Goal: Task Accomplishment & Management: Manage account settings

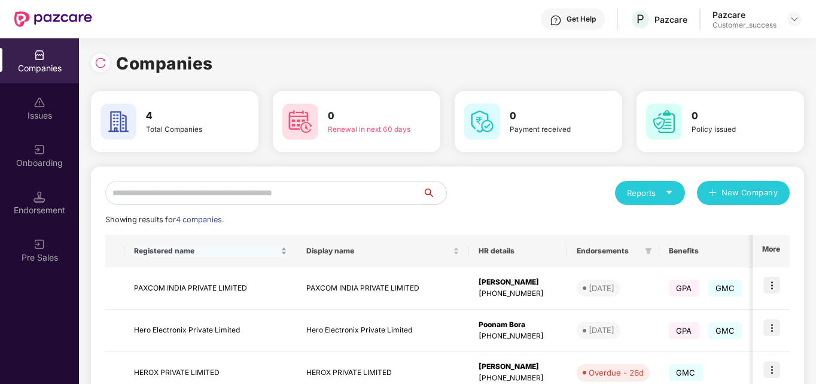
scroll to position [110, 0]
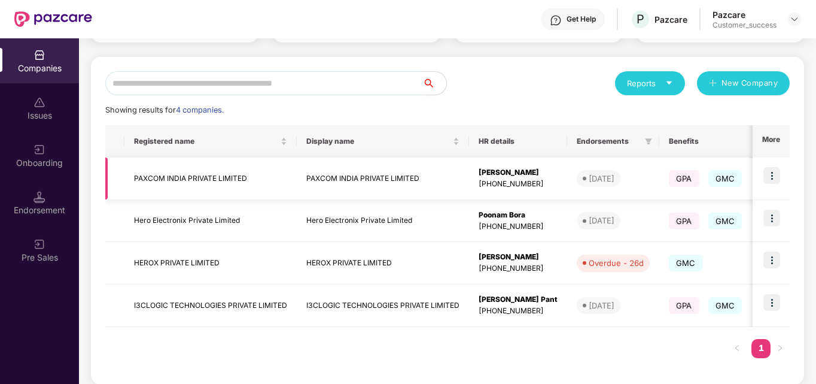
click at [189, 174] on td "PAXCOM INDIA PRIVATE LIMITED" at bounding box center [211, 178] width 172 height 42
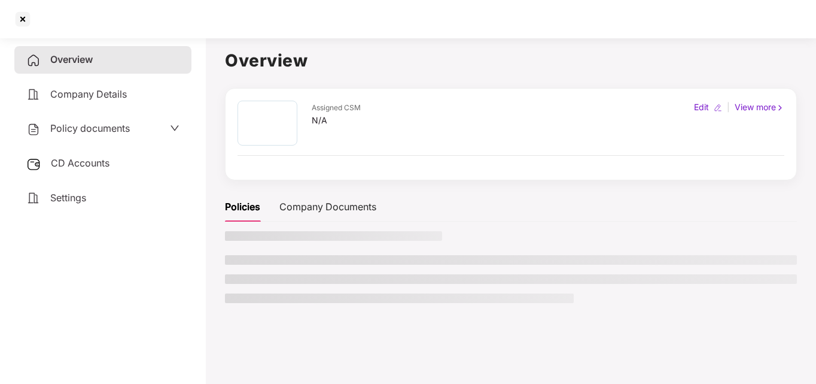
scroll to position [0, 0]
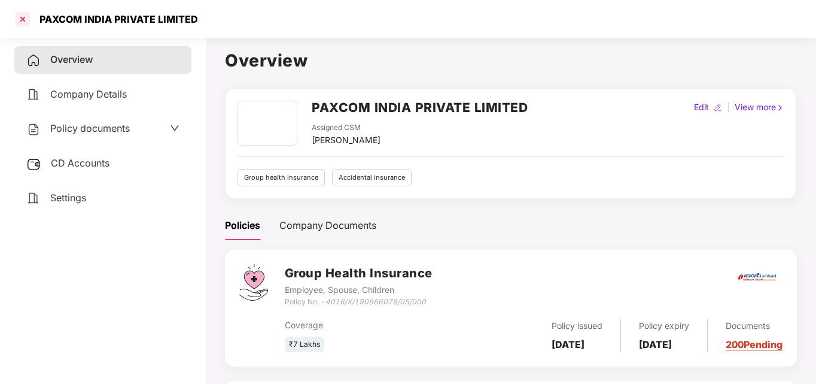
click at [20, 19] on div at bounding box center [22, 19] width 19 height 19
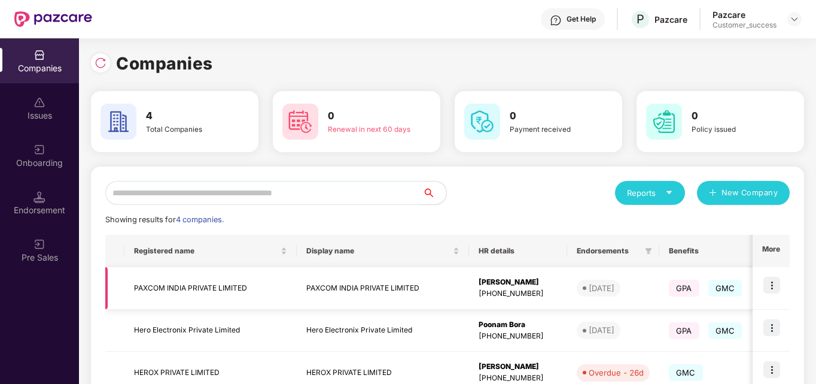
click at [772, 287] on img at bounding box center [772, 285] width 17 height 17
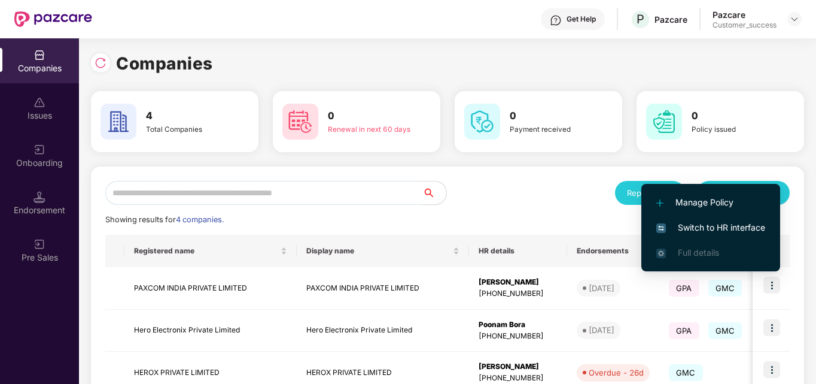
click at [725, 223] on span "Switch to HR interface" at bounding box center [711, 227] width 109 height 13
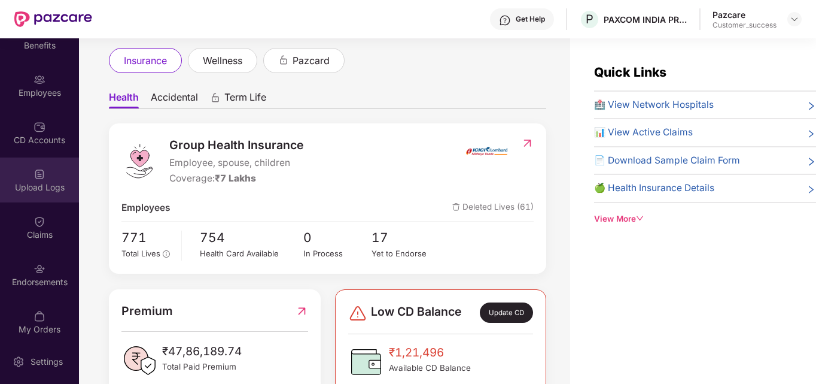
scroll to position [78, 0]
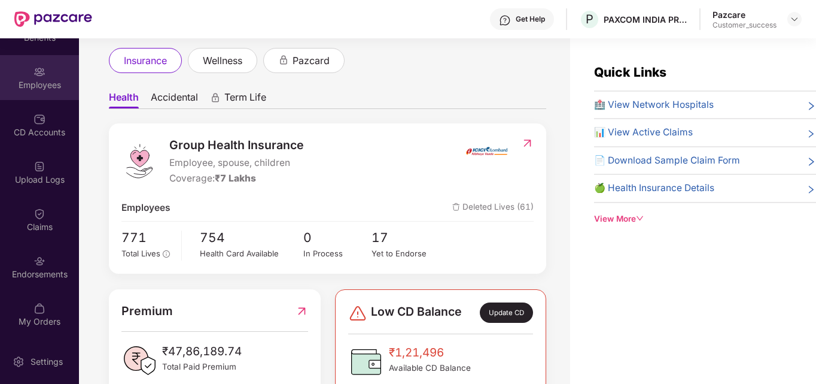
click at [37, 83] on div "Employees" at bounding box center [39, 85] width 79 height 12
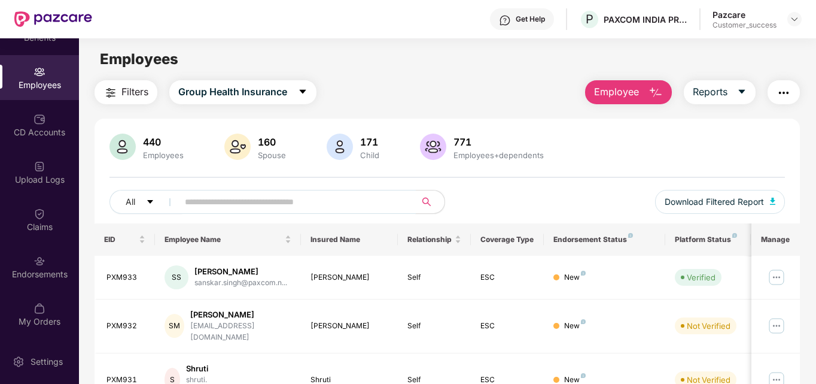
click at [224, 207] on input "text" at bounding box center [292, 202] width 215 height 18
type input "******"
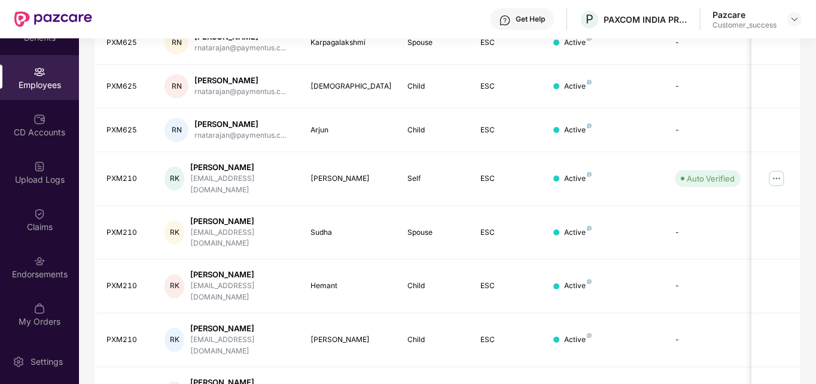
scroll to position [352, 0]
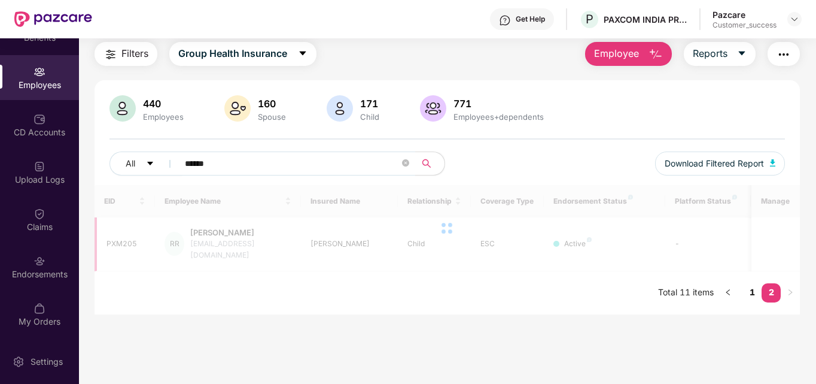
scroll to position [38, 0]
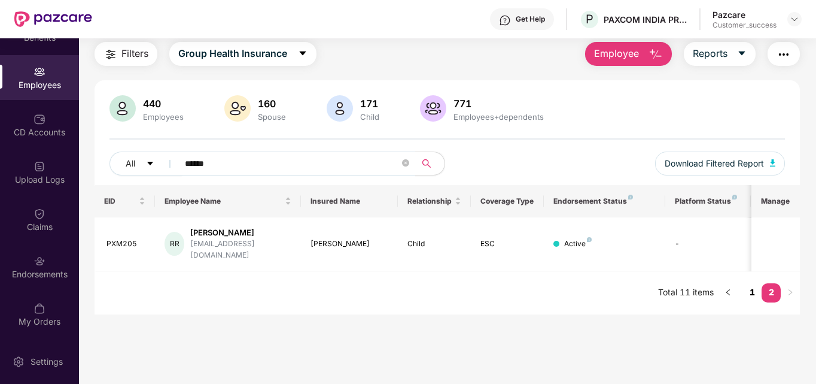
click at [757, 283] on link "1" at bounding box center [752, 292] width 19 height 18
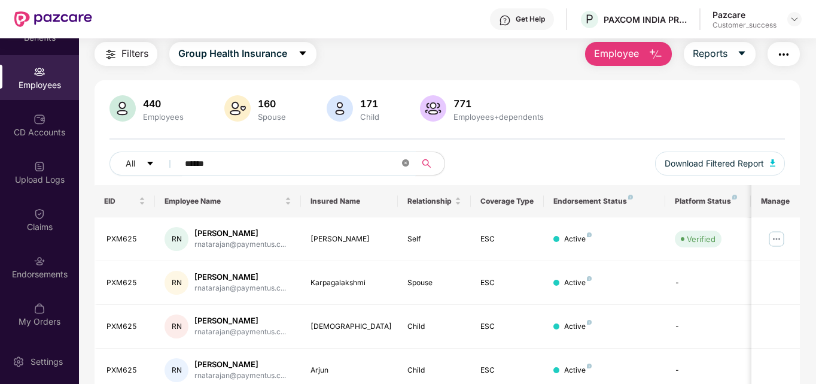
click at [405, 163] on icon "close-circle" at bounding box center [405, 162] width 7 height 7
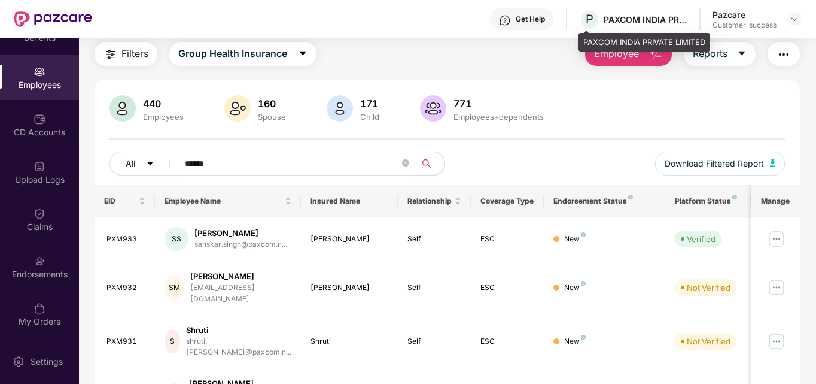
type input "******"
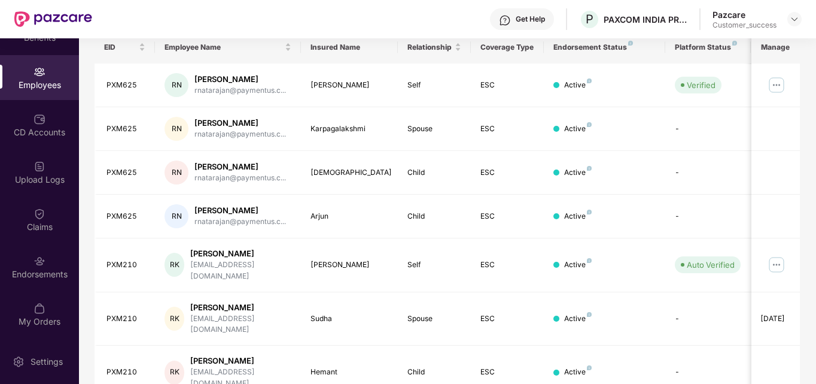
scroll to position [192, 0]
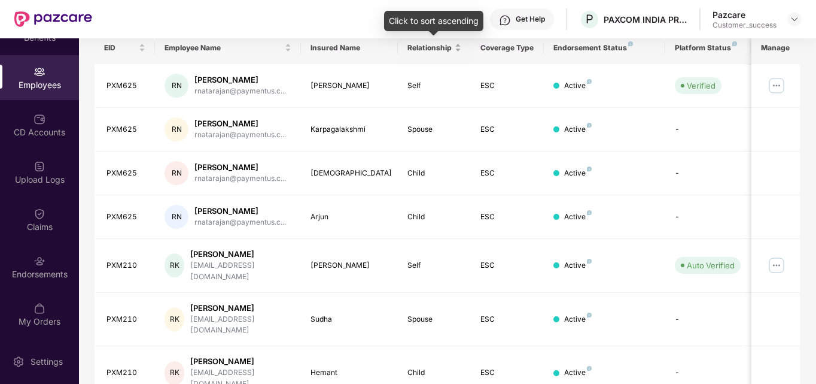
click at [459, 48] on div "Relationship" at bounding box center [435, 47] width 54 height 11
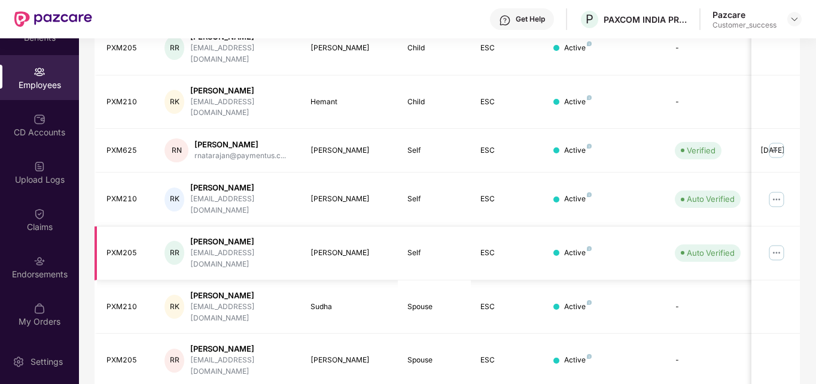
scroll to position [233, 0]
click at [779, 141] on img at bounding box center [776, 150] width 19 height 19
click at [177, 188] on div "RK" at bounding box center [175, 200] width 20 height 24
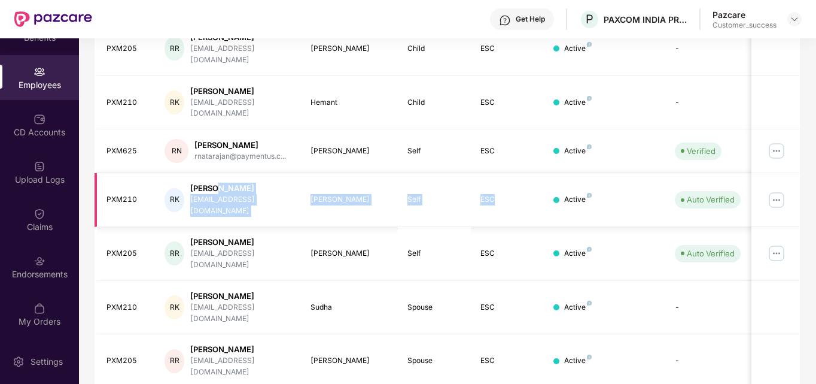
drag, startPoint x: 223, startPoint y: 172, endPoint x: 518, endPoint y: 164, distance: 295.8
click at [518, 173] on tr "PXM210 RK [PERSON_NAME] [PERSON_NAME][EMAIL_ADDRESS][DOMAIN_NAME] [PERSON_NAME]…" at bounding box center [484, 200] width 778 height 54
click at [518, 173] on td "ESC" at bounding box center [507, 200] width 73 height 54
drag, startPoint x: 454, startPoint y: 171, endPoint x: 587, endPoint y: 180, distance: 133.8
click at [587, 180] on tr "PXM210 RK [PERSON_NAME] [PERSON_NAME][EMAIL_ADDRESS][DOMAIN_NAME] [PERSON_NAME]…" at bounding box center [484, 200] width 778 height 54
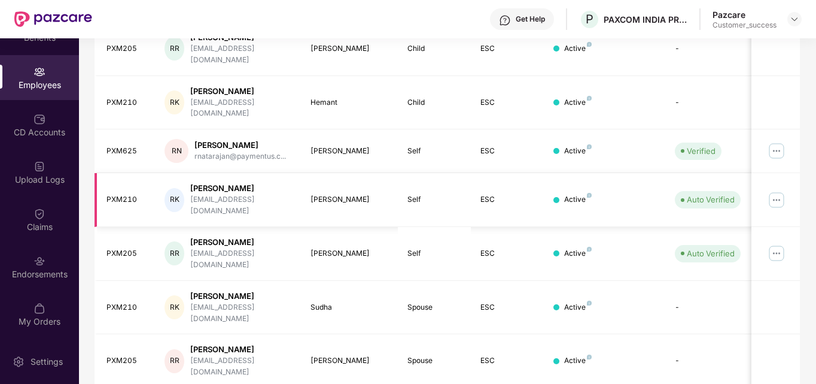
click at [587, 194] on div "Active" at bounding box center [578, 199] width 28 height 11
click at [555, 197] on div at bounding box center [557, 200] width 6 height 6
click at [117, 183] on td "PXM210" at bounding box center [125, 200] width 61 height 54
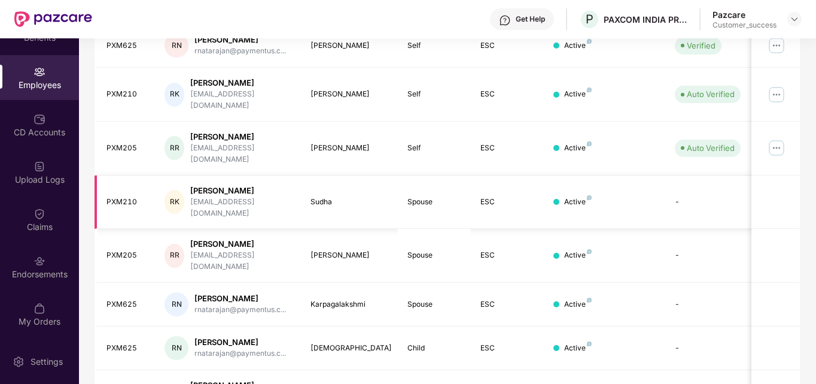
scroll to position [339, 0]
click at [35, 83] on div "Employees" at bounding box center [39, 85] width 79 height 12
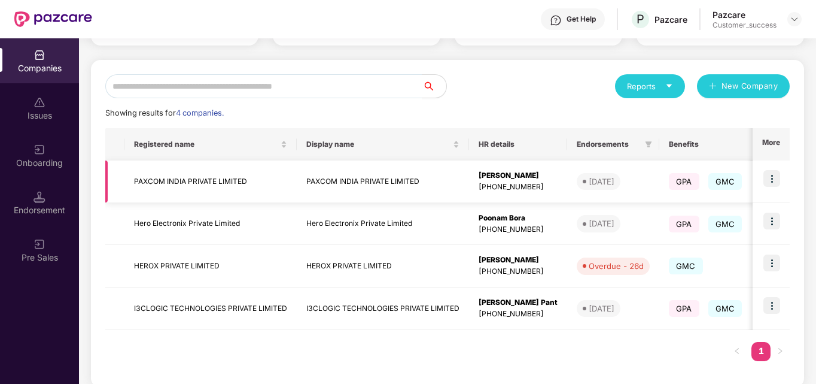
scroll to position [107, 0]
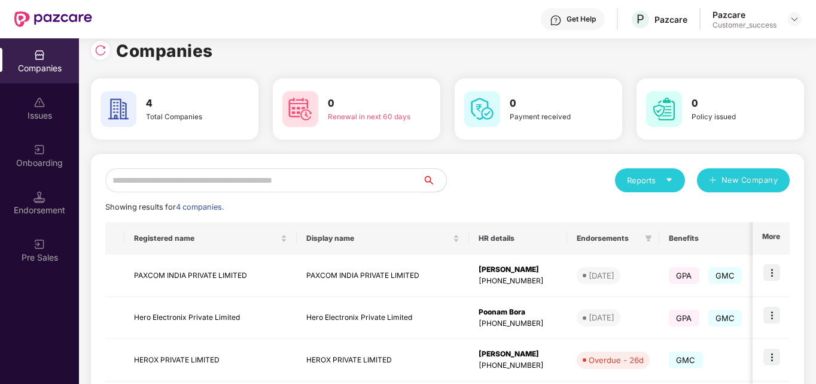
scroll to position [11, 0]
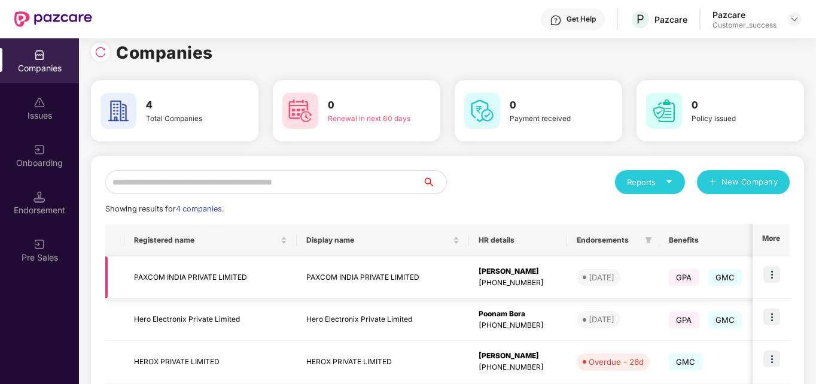
click at [774, 278] on img at bounding box center [772, 274] width 17 height 17
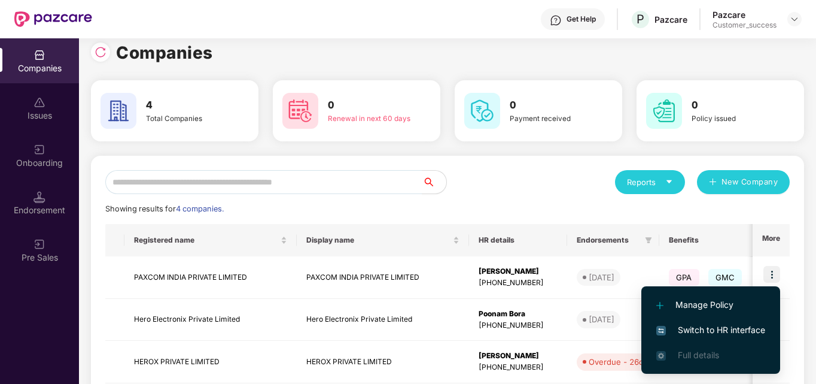
click at [712, 323] on li "Switch to HR interface" at bounding box center [711, 329] width 139 height 25
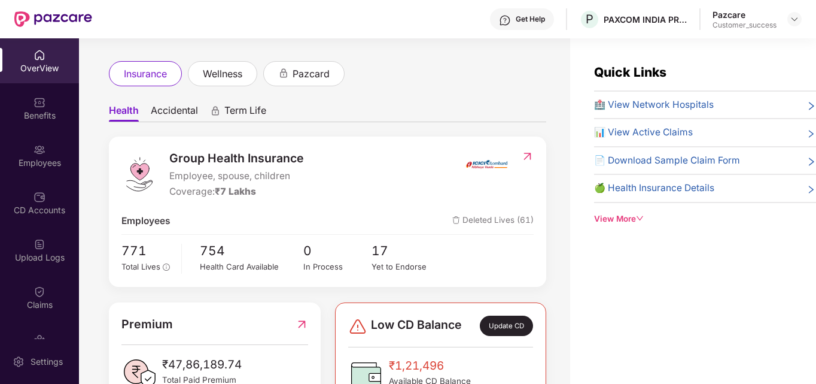
scroll to position [54, 0]
click at [227, 80] on span "wellness" at bounding box center [223, 73] width 40 height 15
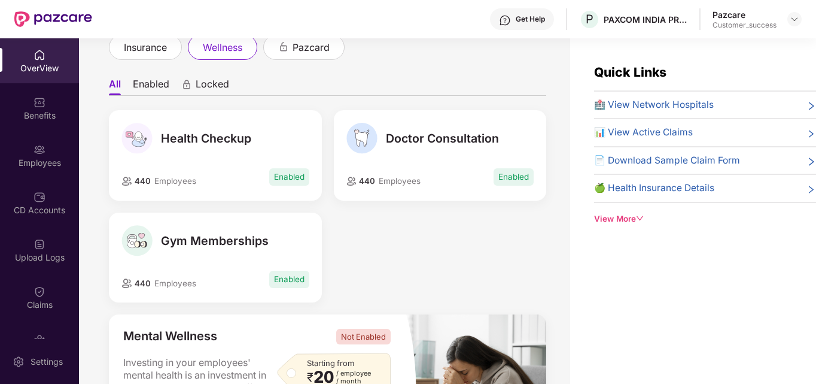
scroll to position [80, 0]
click at [226, 177] on div "440 Employees Enabled" at bounding box center [215, 176] width 187 height 22
click at [178, 181] on span "Employees" at bounding box center [175, 180] width 42 height 10
click at [197, 146] on div "Health Checkup" at bounding box center [215, 137] width 187 height 31
click at [141, 179] on span "440" at bounding box center [141, 180] width 19 height 10
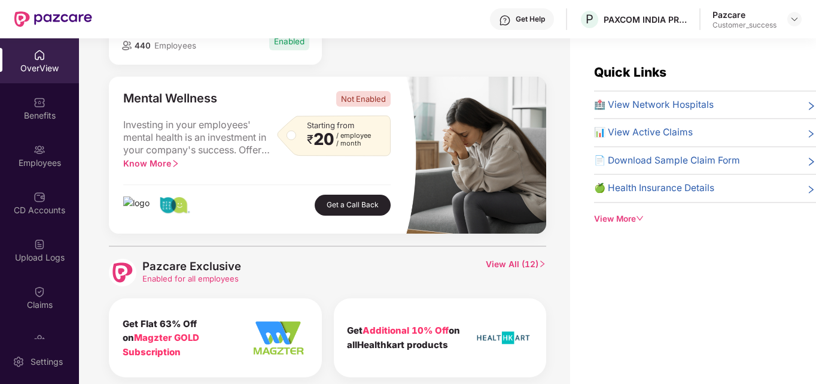
scroll to position [524, 0]
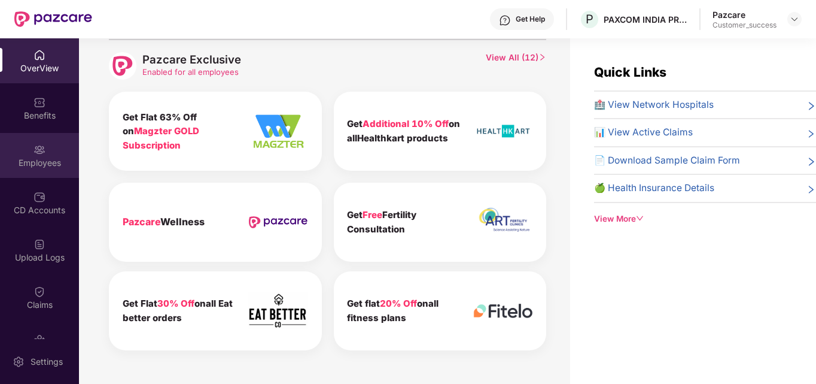
click at [37, 147] on img at bounding box center [40, 150] width 12 height 12
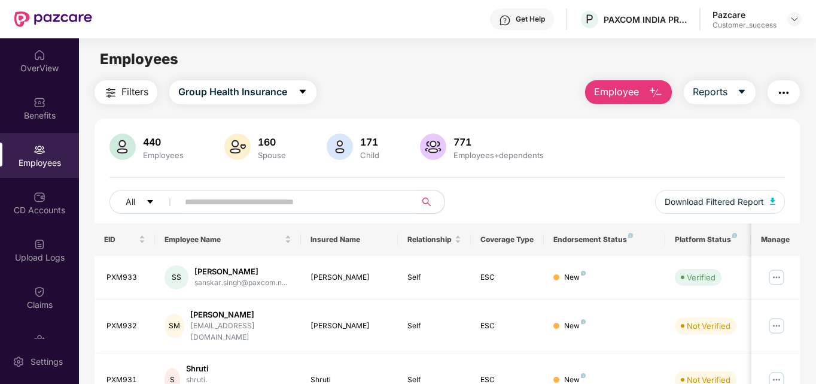
click at [319, 199] on input "text" at bounding box center [292, 202] width 215 height 18
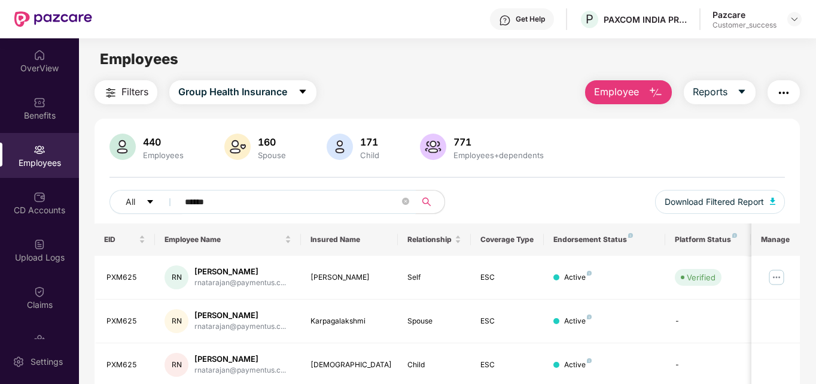
type input "******"
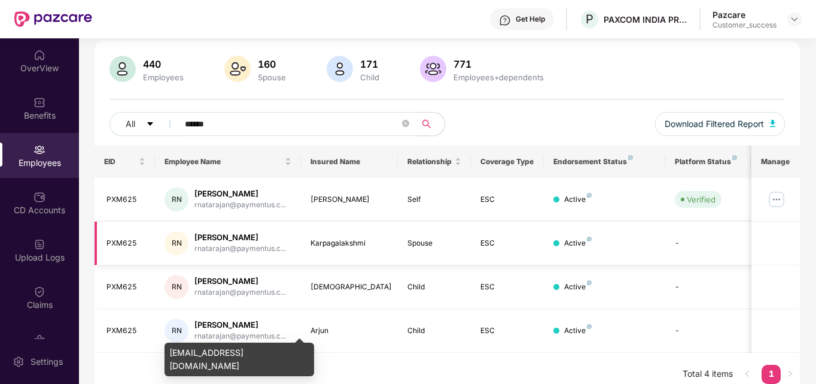
scroll to position [90, 0]
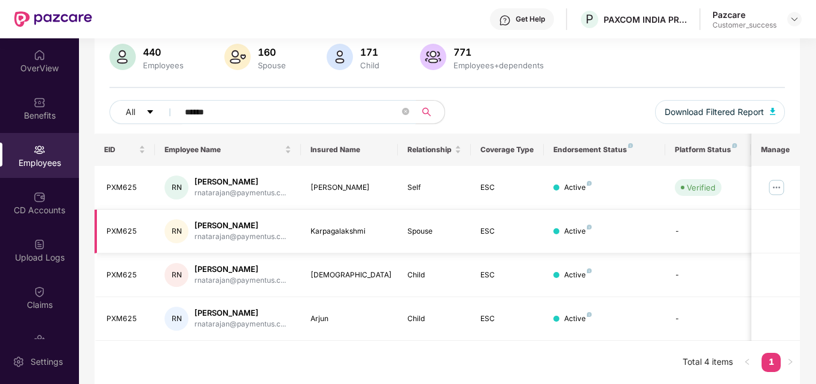
click at [242, 223] on div "[PERSON_NAME]" at bounding box center [241, 225] width 92 height 11
copy div "Natarajan"
